Goal: Transaction & Acquisition: Purchase product/service

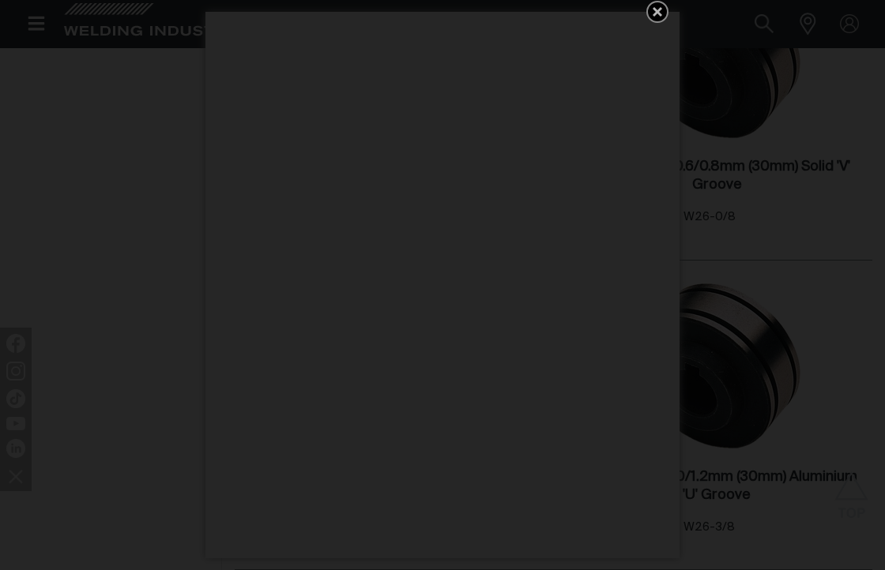
scroll to position [743, 0]
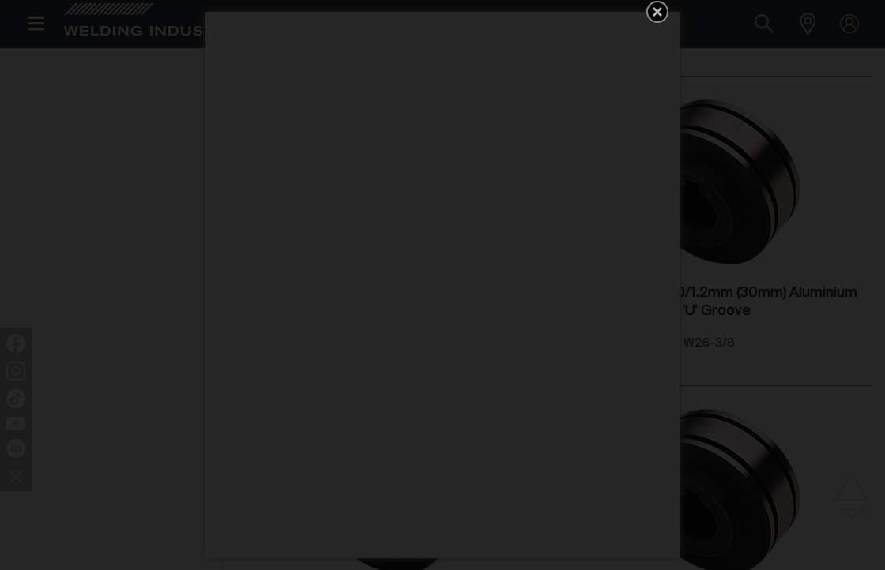
click at [661, 11] on icon "Get 5 WIA Welding Guides Free!" at bounding box center [657, 11] width 19 height 19
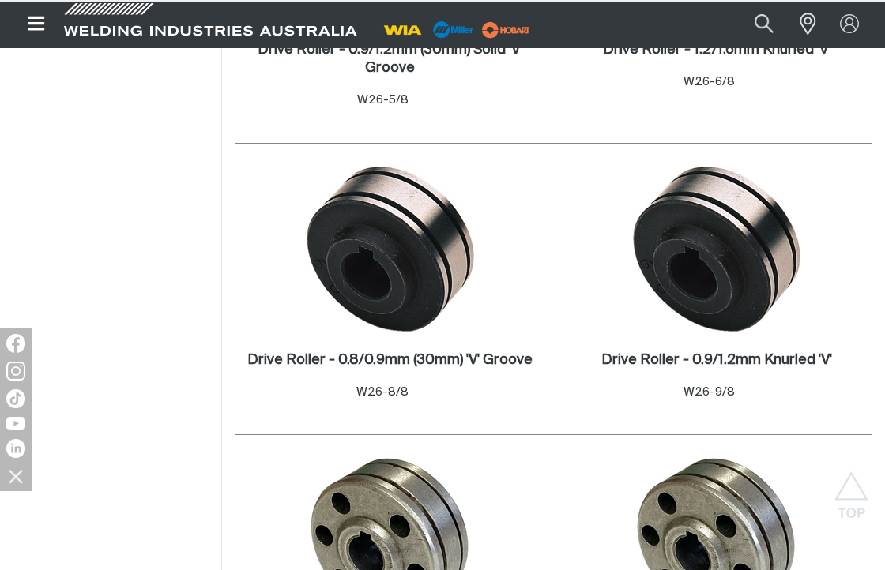
scroll to position [1480, 0]
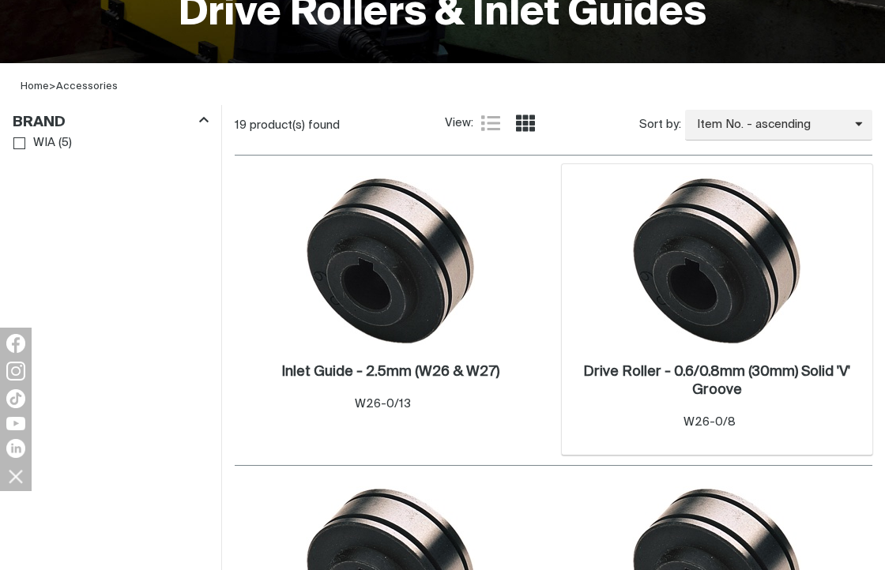
scroll to position [368, 0]
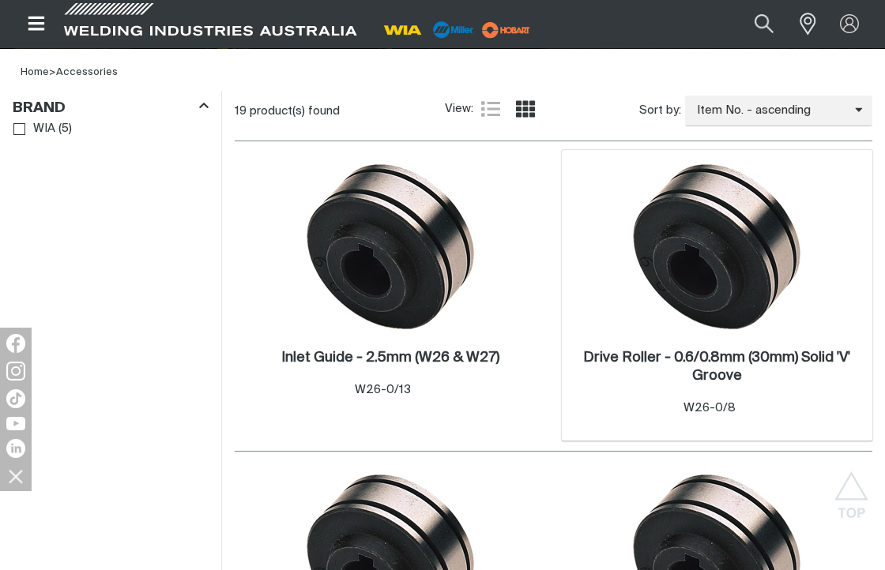
click at [714, 226] on img at bounding box center [716, 246] width 169 height 169
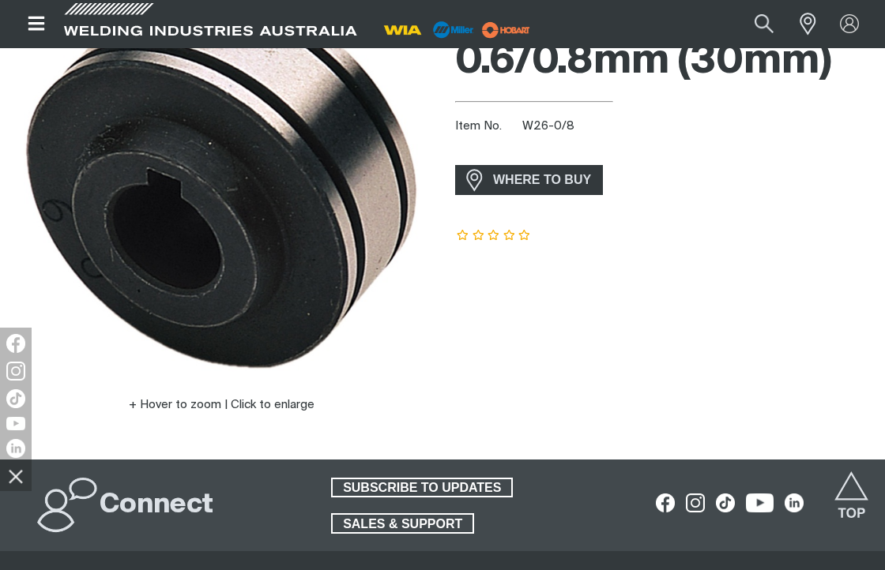
scroll to position [184, 0]
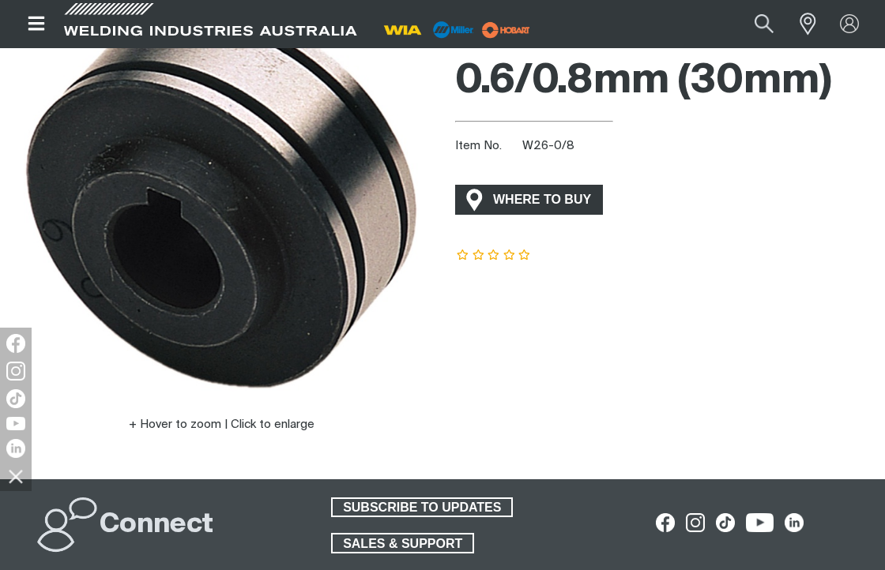
click at [530, 198] on span "WHERE TO BUY" at bounding box center [542, 199] width 118 height 25
